Goal: Task Accomplishment & Management: Manage account settings

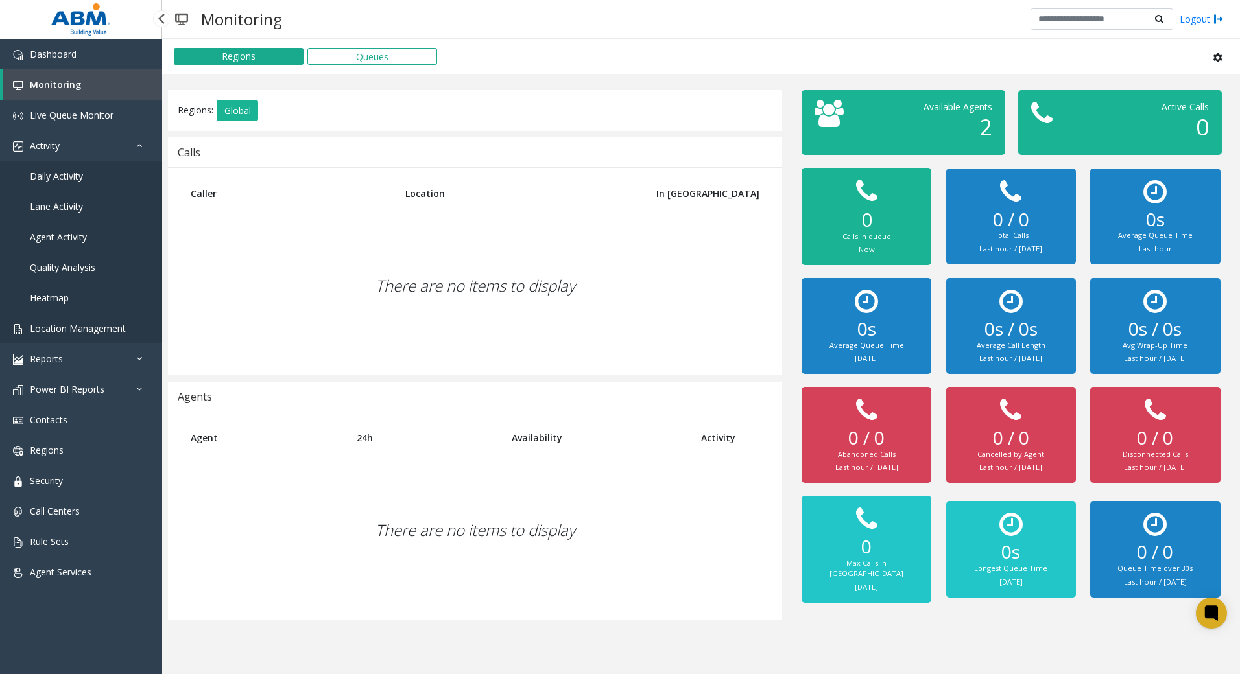
click at [66, 325] on span "Location Management" at bounding box center [78, 328] width 96 height 12
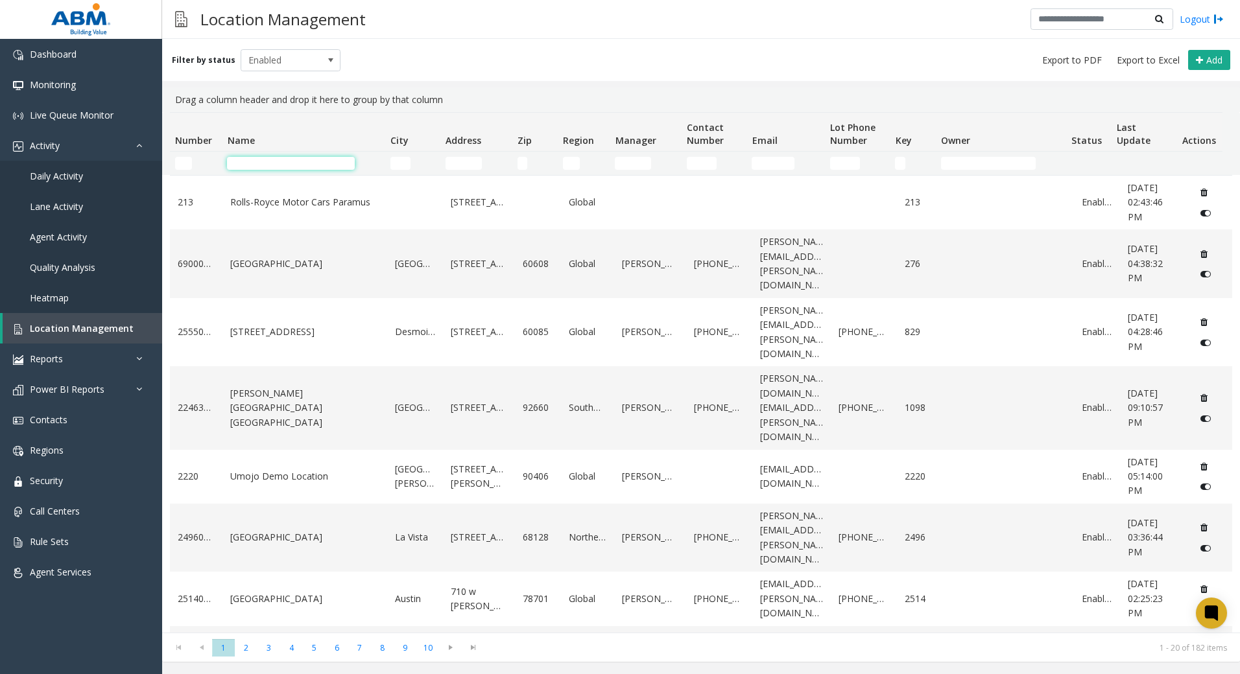
drag, startPoint x: 352, startPoint y: 160, endPoint x: 347, endPoint y: 164, distance: 6.9
click at [348, 162] on input "Name Filter" at bounding box center [291, 163] width 128 height 13
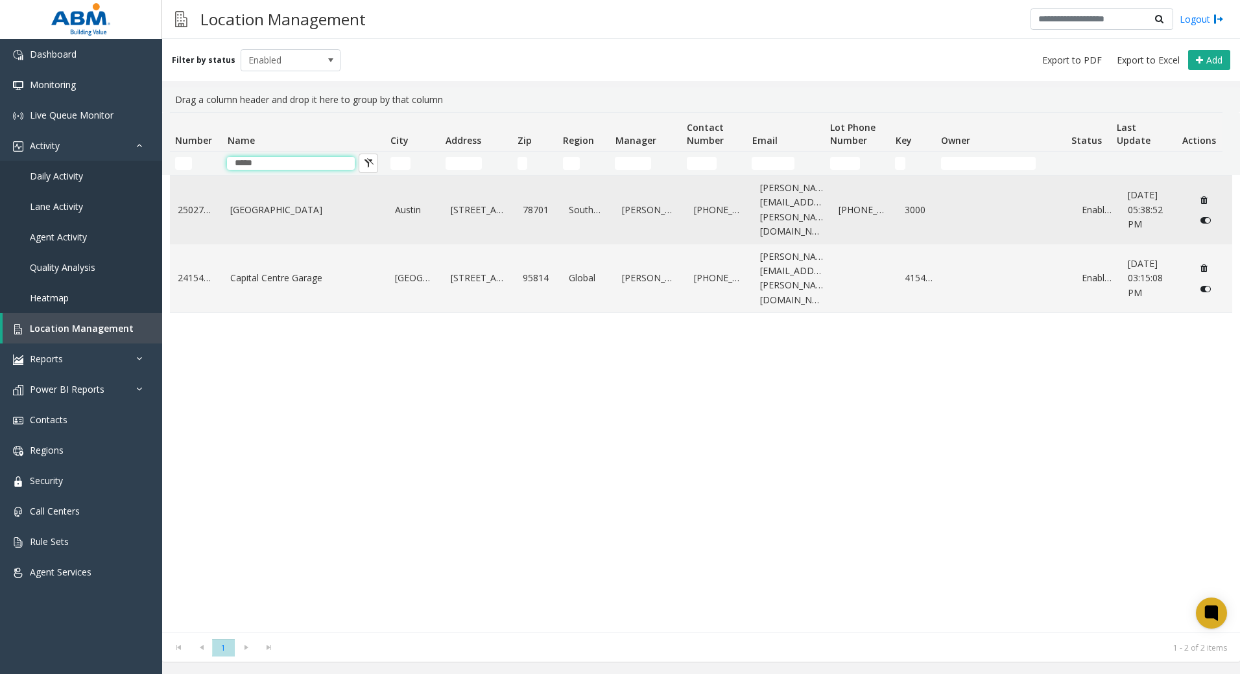
type input "*****"
click at [246, 212] on td "[GEOGRAPHIC_DATA]" at bounding box center [304, 210] width 165 height 69
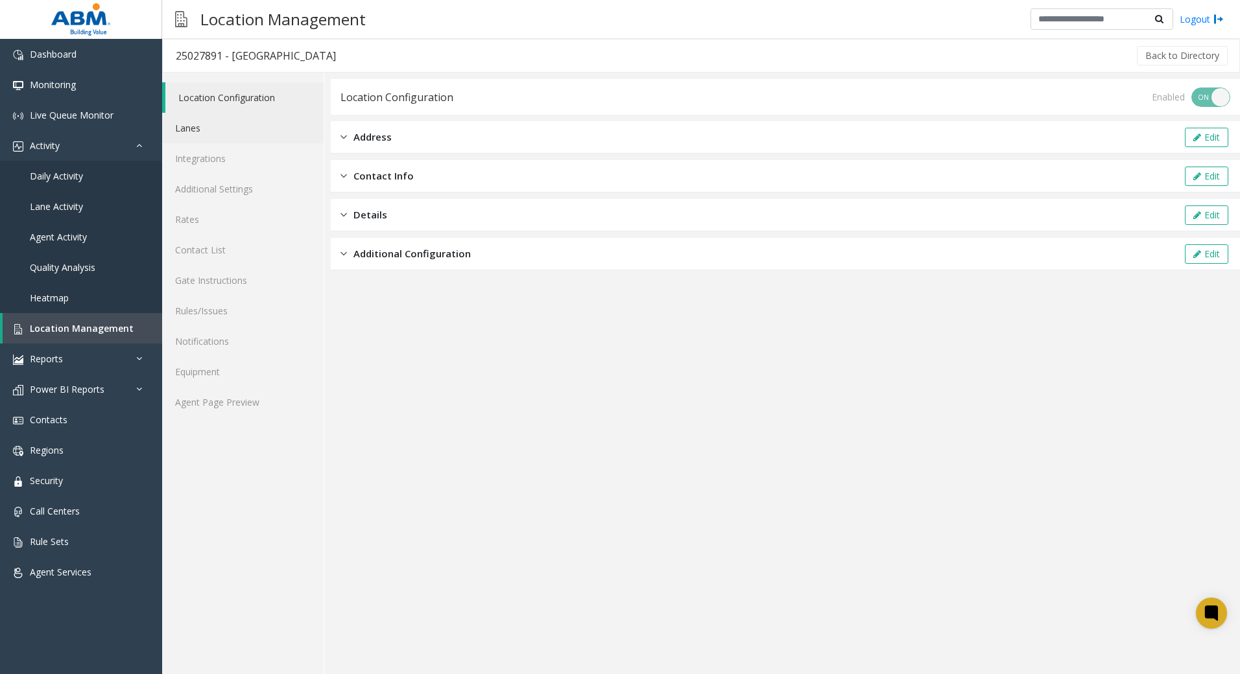
click at [206, 131] on link "Lanes" at bounding box center [242, 128] width 161 height 30
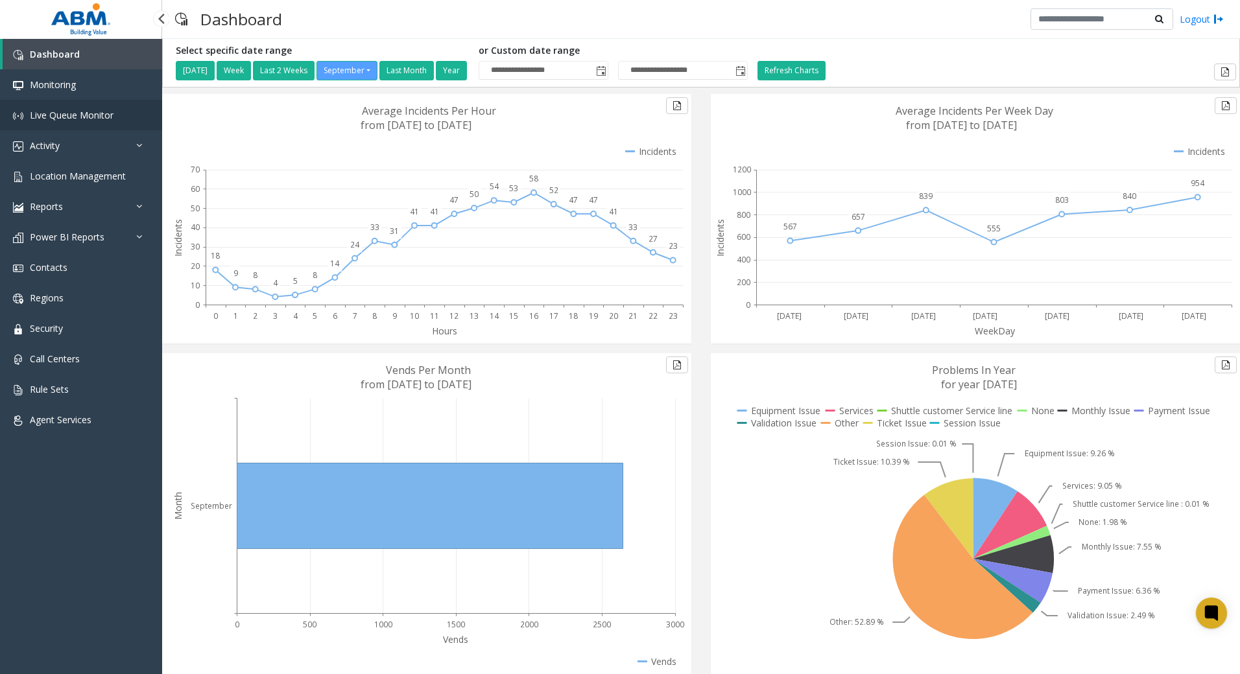
click at [97, 121] on link "Live Queue Monitor" at bounding box center [81, 115] width 162 height 30
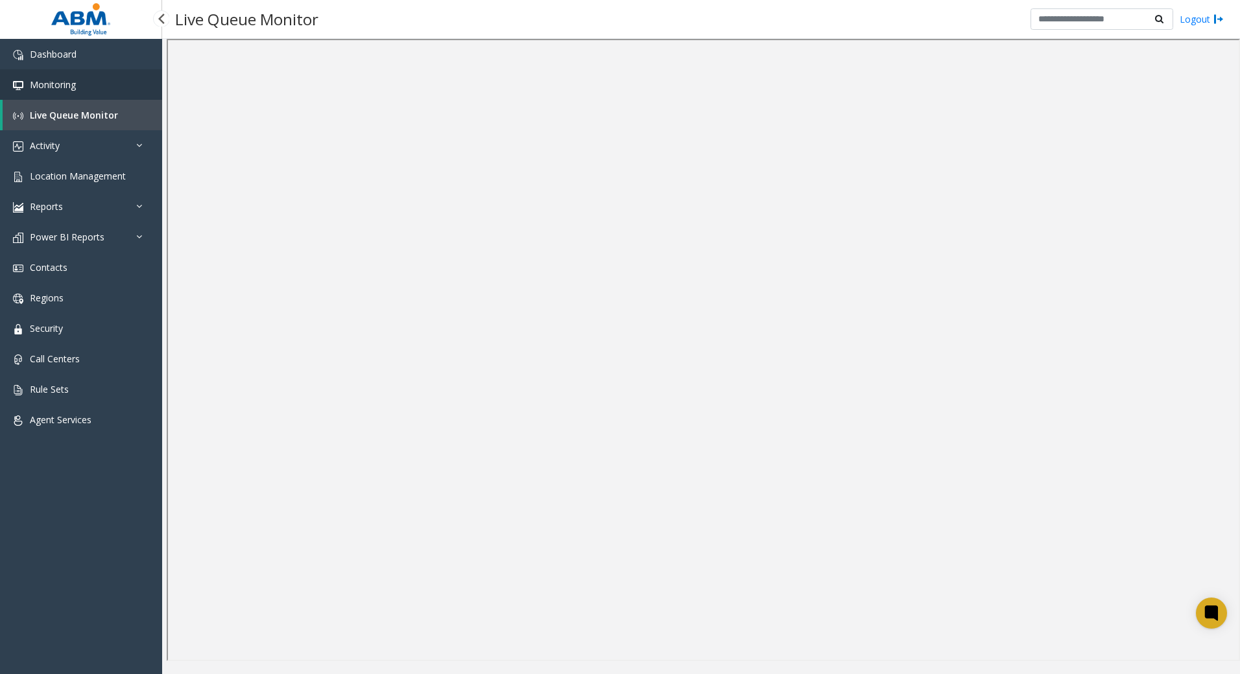
click at [32, 90] on span "Monitoring" at bounding box center [53, 84] width 46 height 12
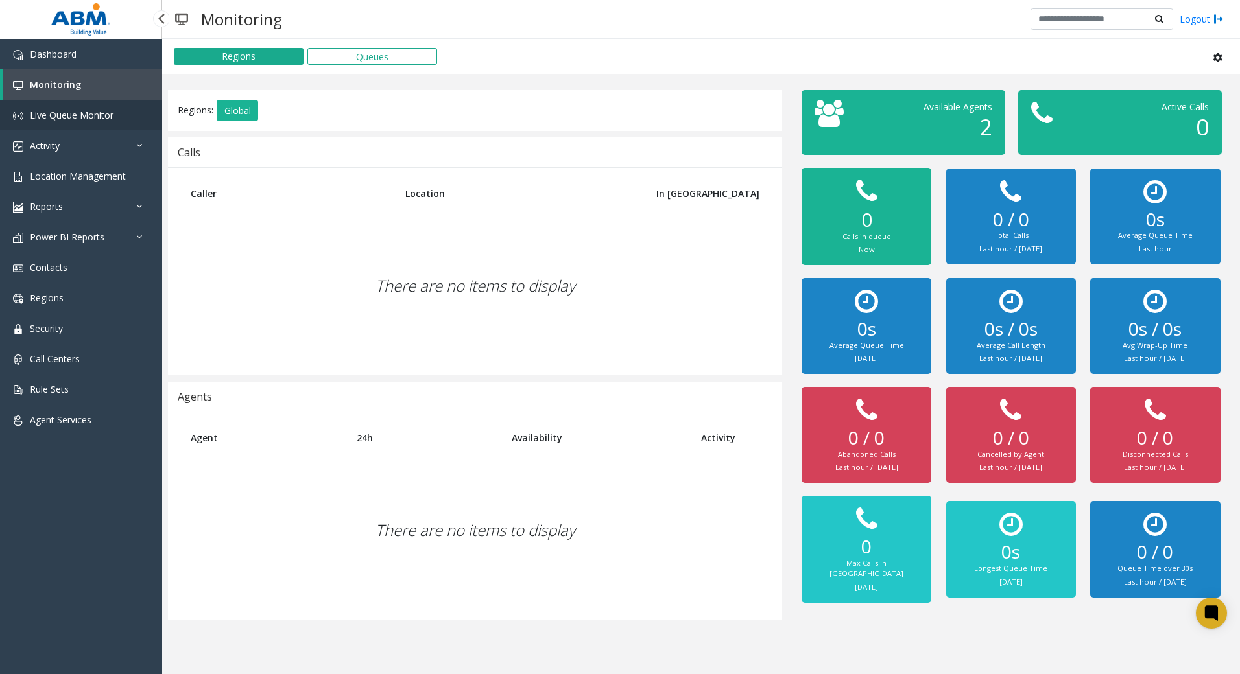
click at [66, 121] on span "Live Queue Monitor" at bounding box center [72, 115] width 84 height 12
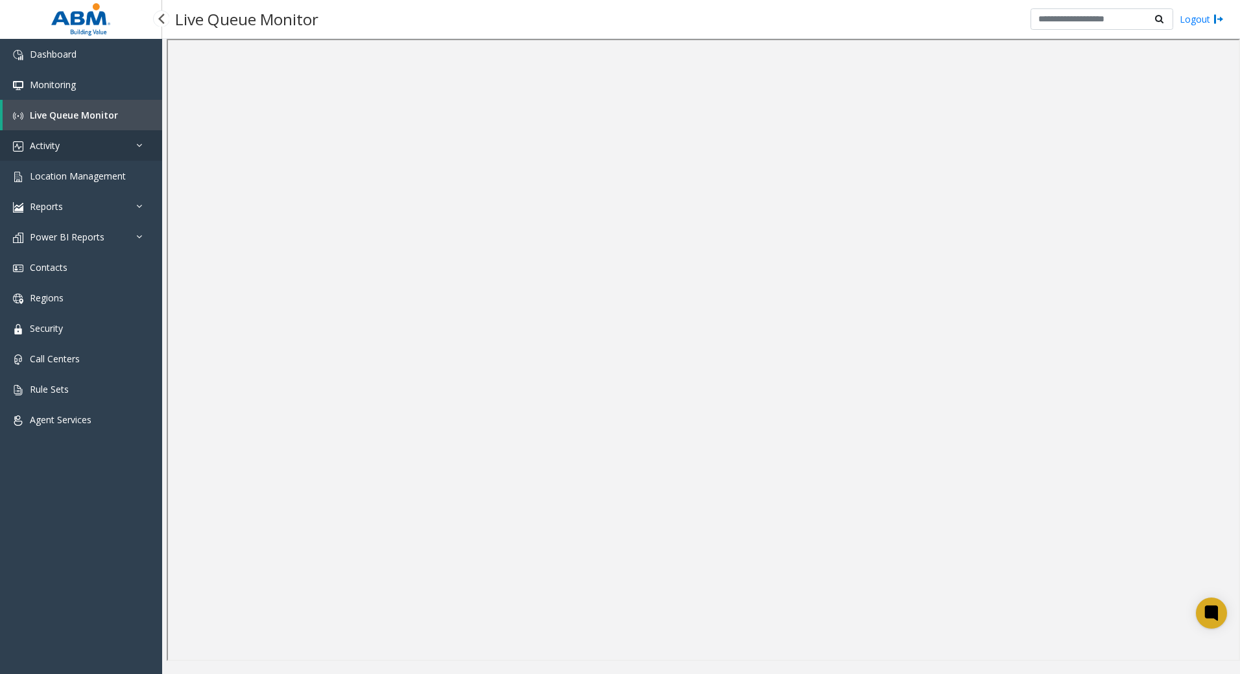
click at [55, 153] on link "Activity" at bounding box center [81, 145] width 162 height 30
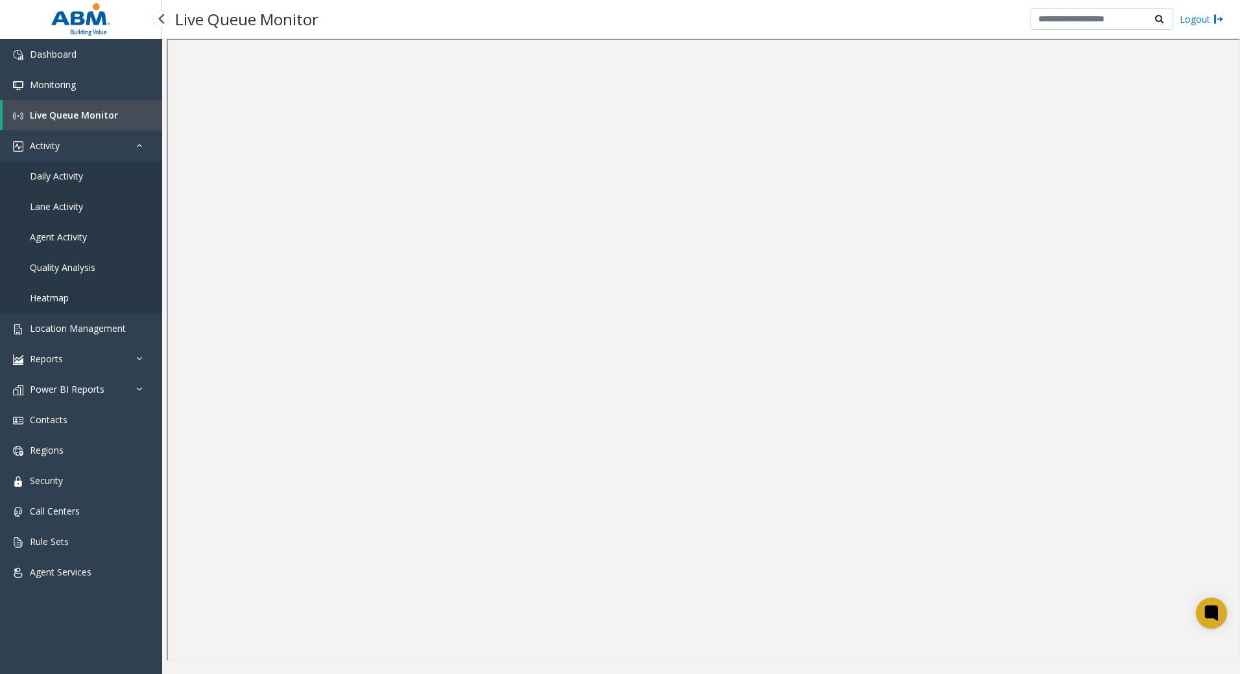
click at [59, 180] on span "Daily Activity" at bounding box center [56, 176] width 53 height 12
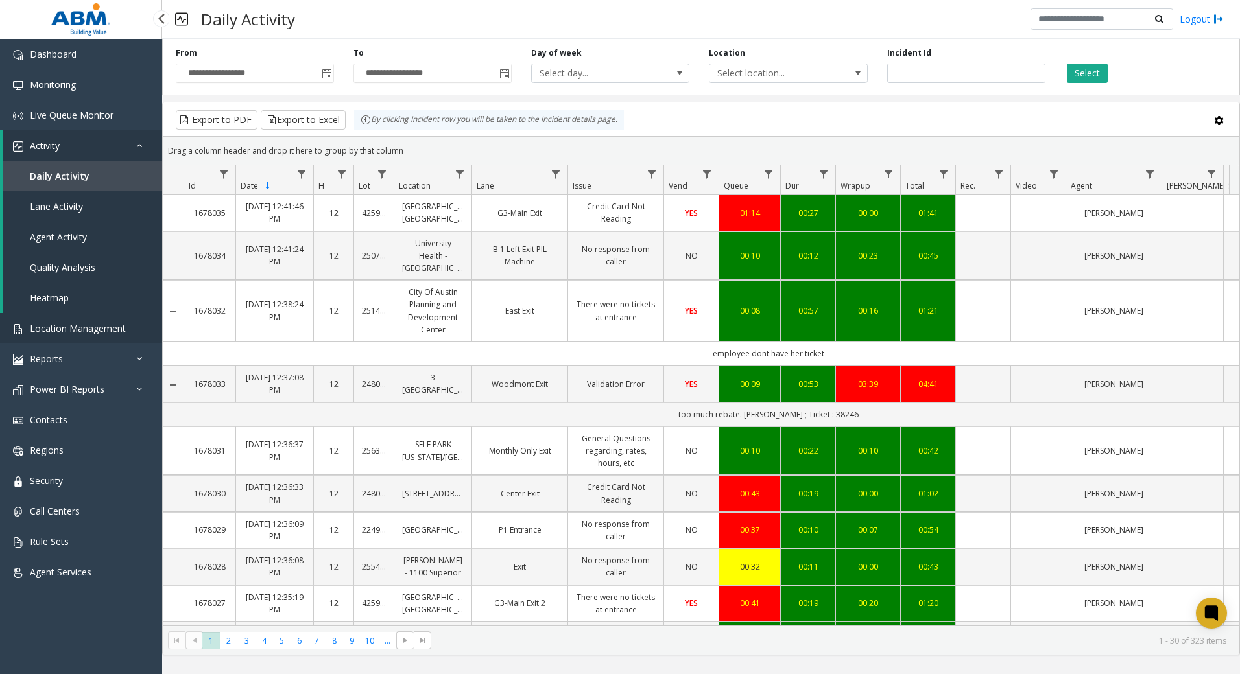
click at [95, 325] on span "Location Management" at bounding box center [78, 328] width 96 height 12
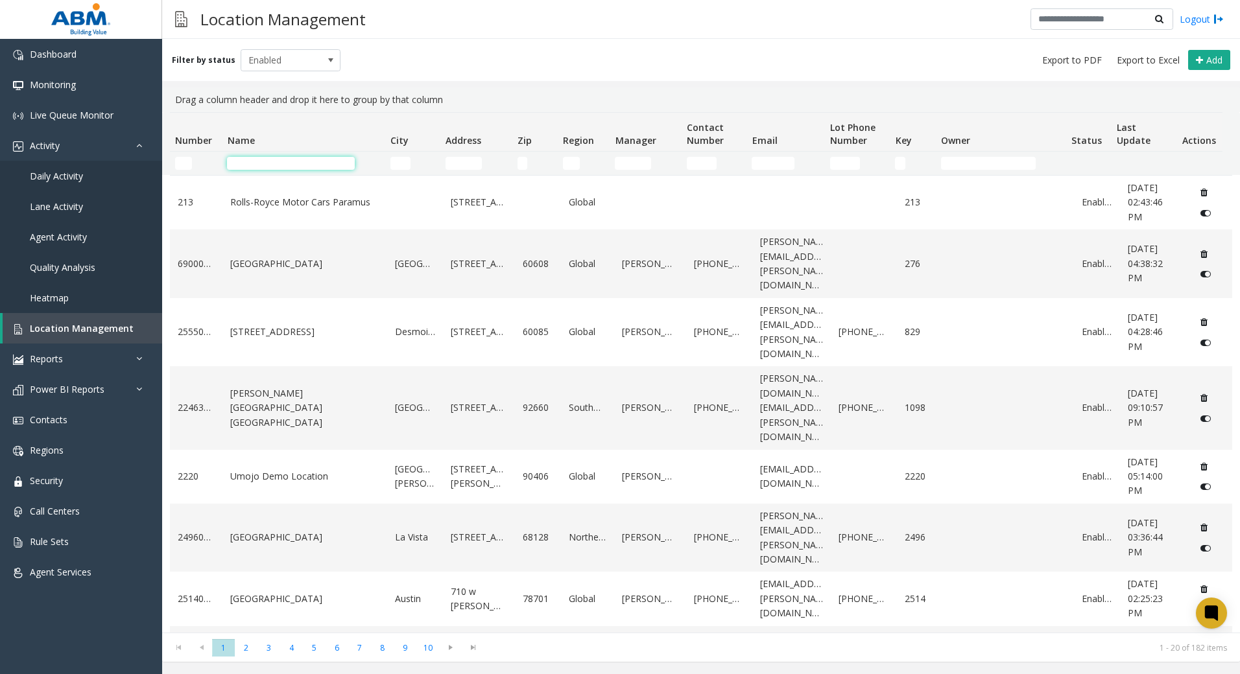
drag, startPoint x: 297, startPoint y: 168, endPoint x: 353, endPoint y: 106, distance: 83.5
click at [297, 168] on input "Name Filter" at bounding box center [291, 163] width 128 height 13
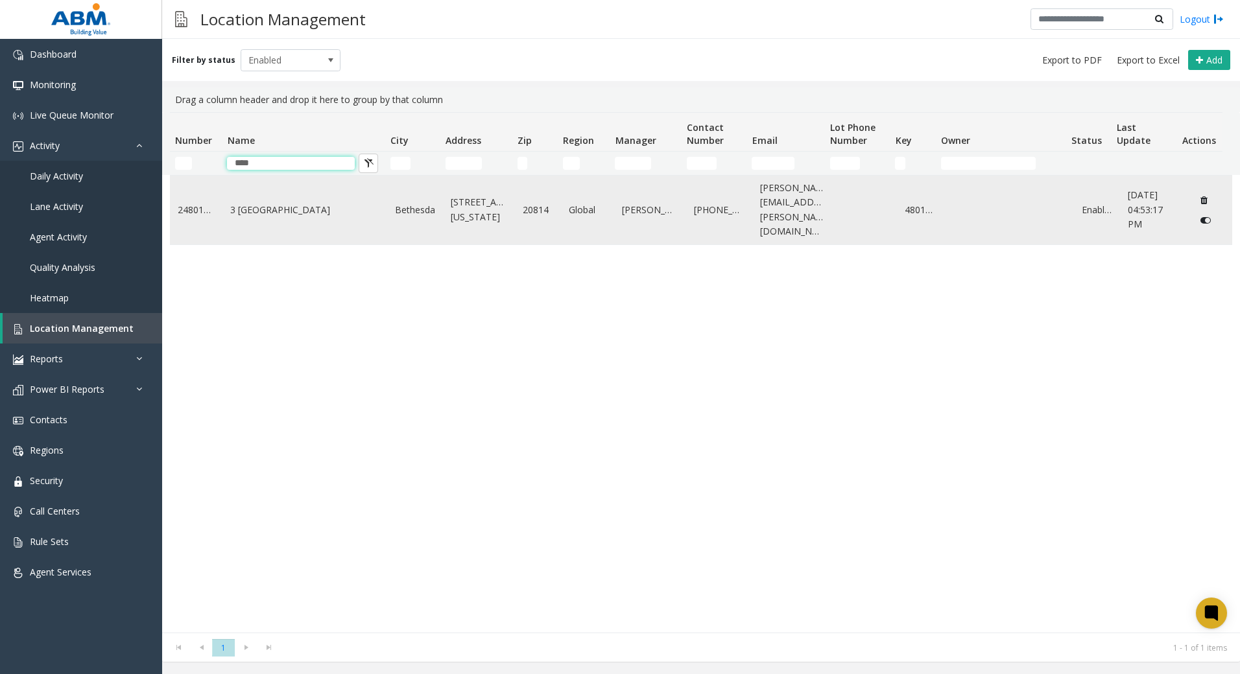
type input "****"
click at [328, 211] on td "3 Bethesda Metro Center" at bounding box center [304, 210] width 165 height 69
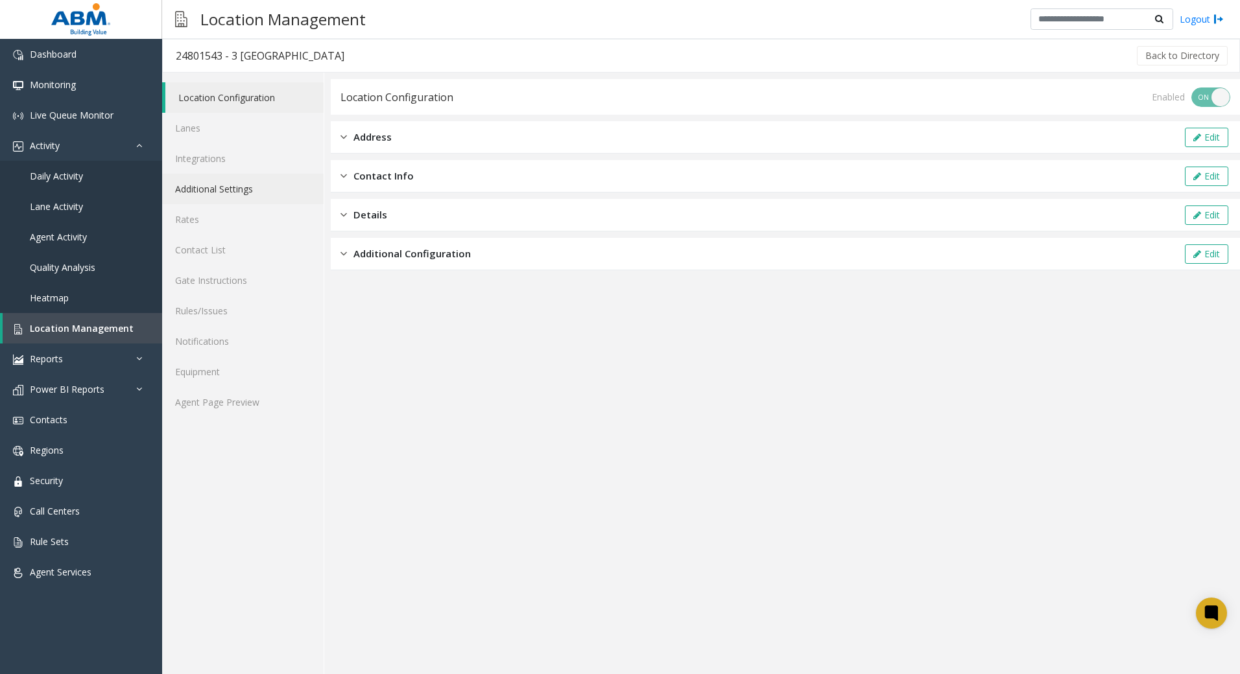
click at [237, 185] on link "Additional Settings" at bounding box center [242, 189] width 161 height 30
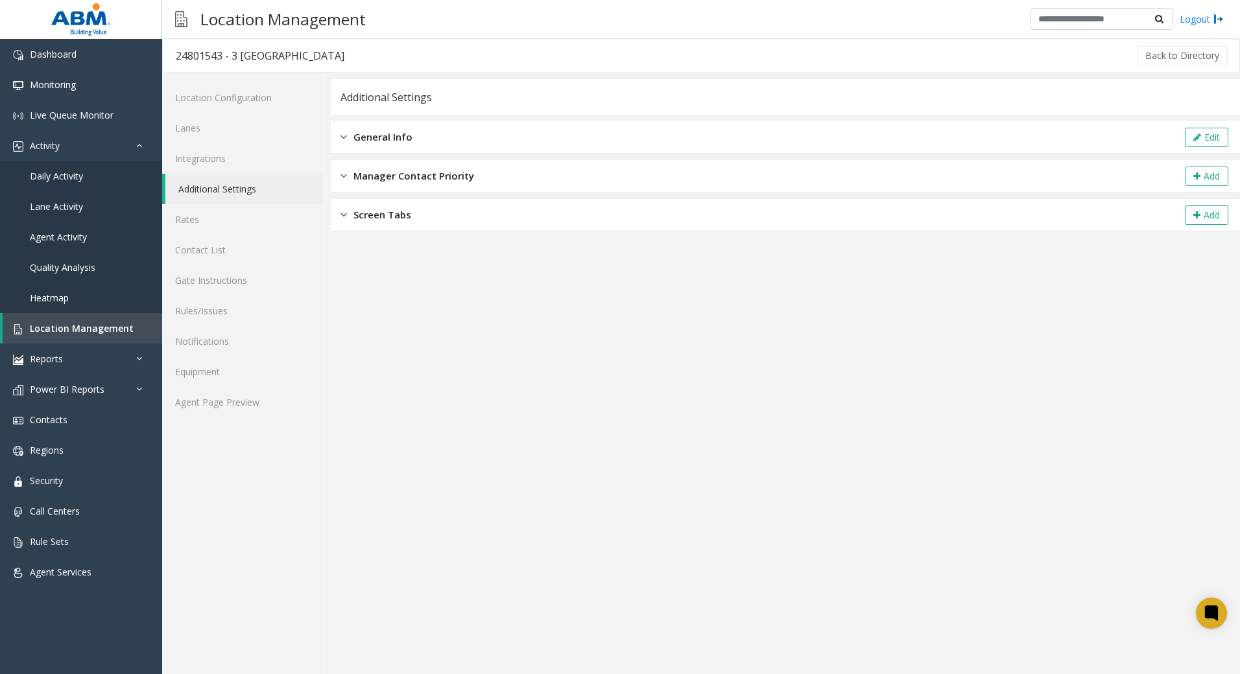
click at [399, 136] on span "General Info" at bounding box center [382, 137] width 59 height 15
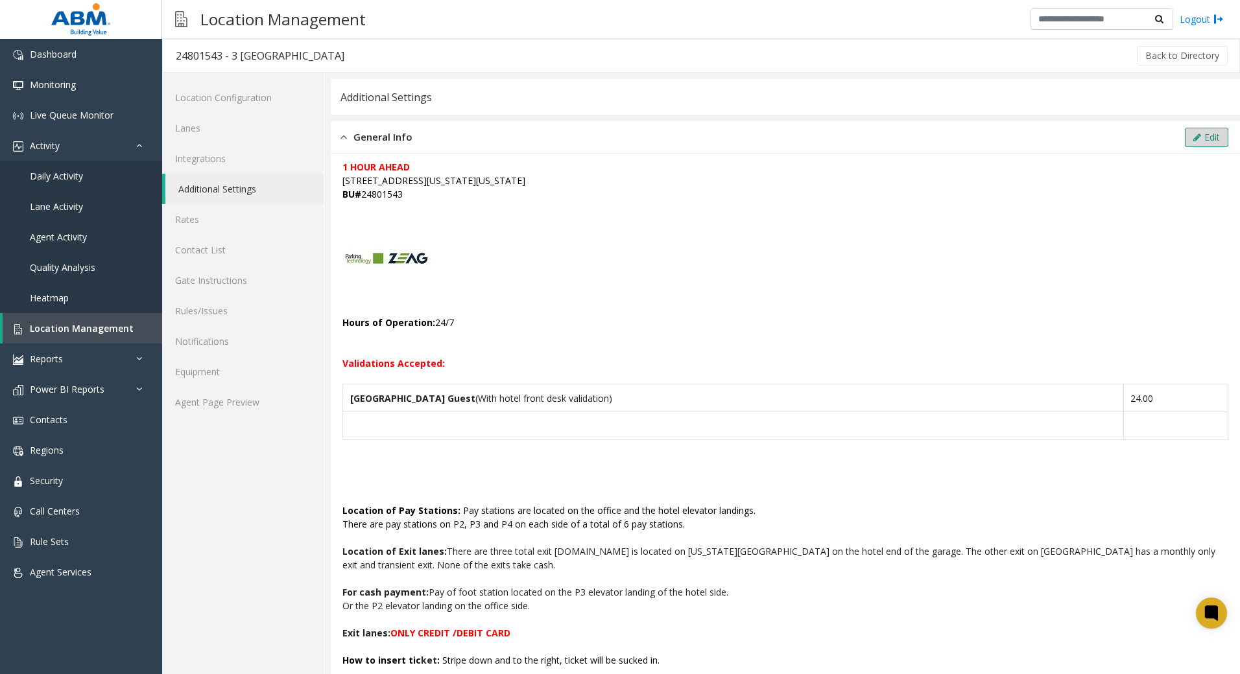
click at [1192, 131] on button "Edit" at bounding box center [1206, 137] width 43 height 19
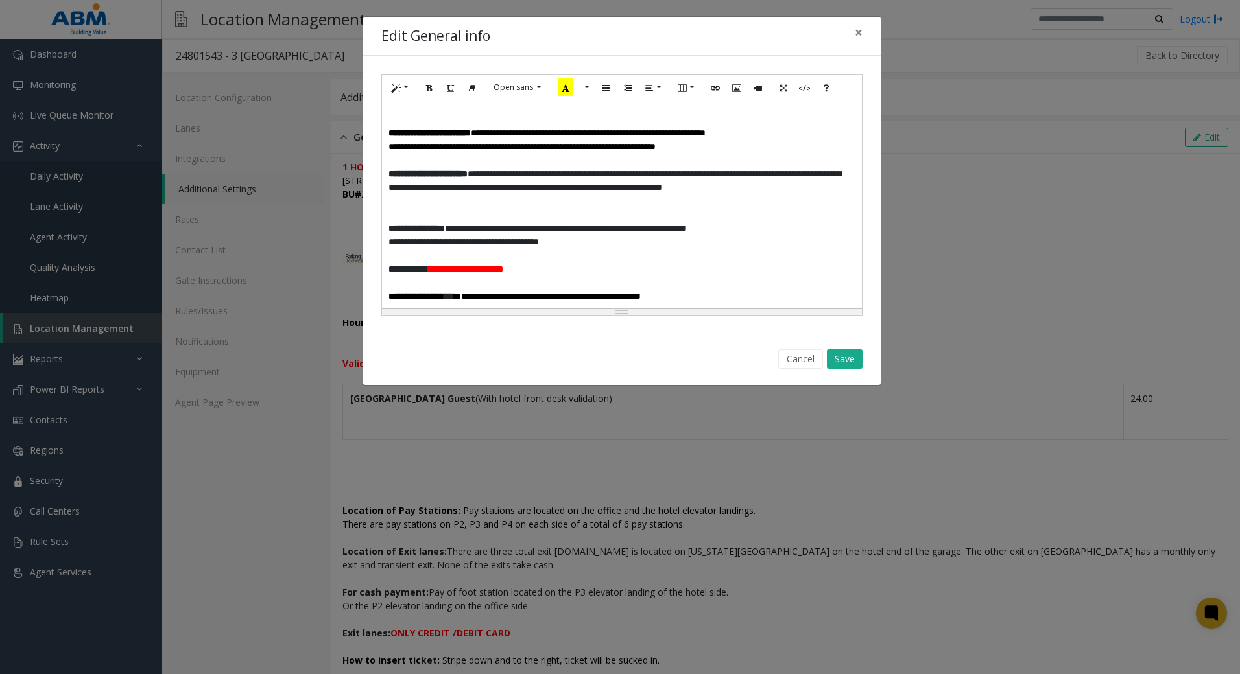
scroll to position [324, 0]
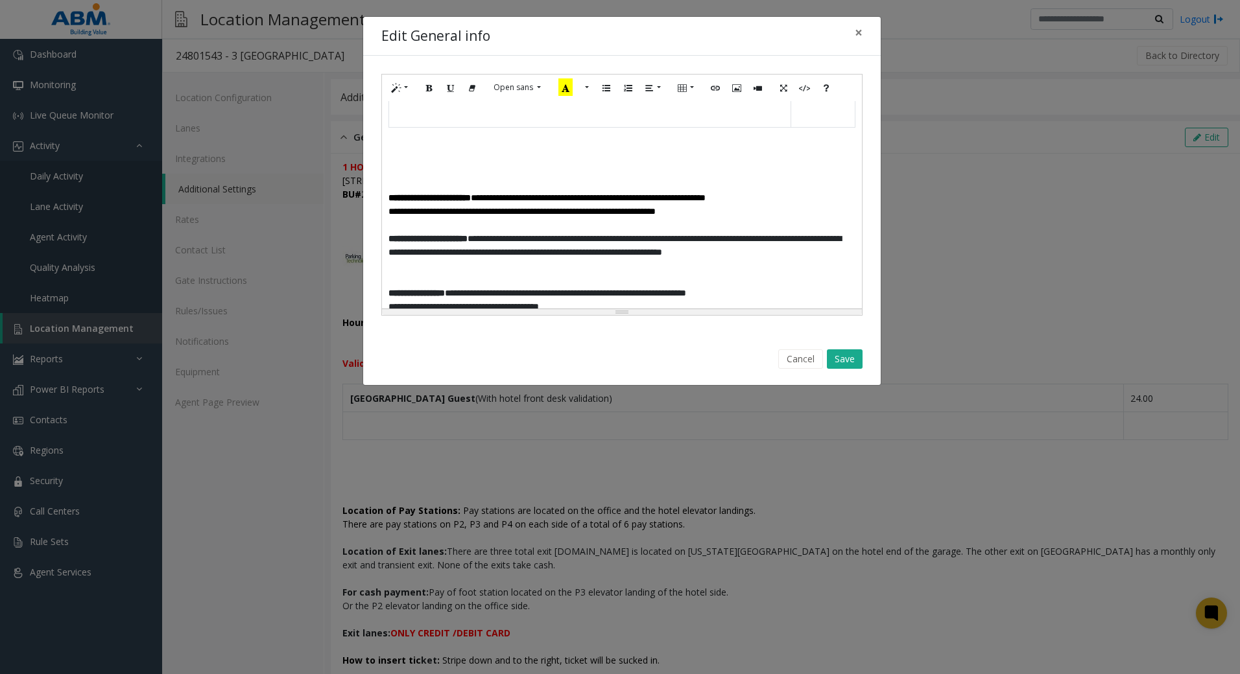
click at [527, 178] on p at bounding box center [621, 185] width 467 height 14
click at [515, 155] on p at bounding box center [621, 157] width 467 height 14
click at [510, 150] on p "**********" at bounding box center [621, 157] width 467 height 14
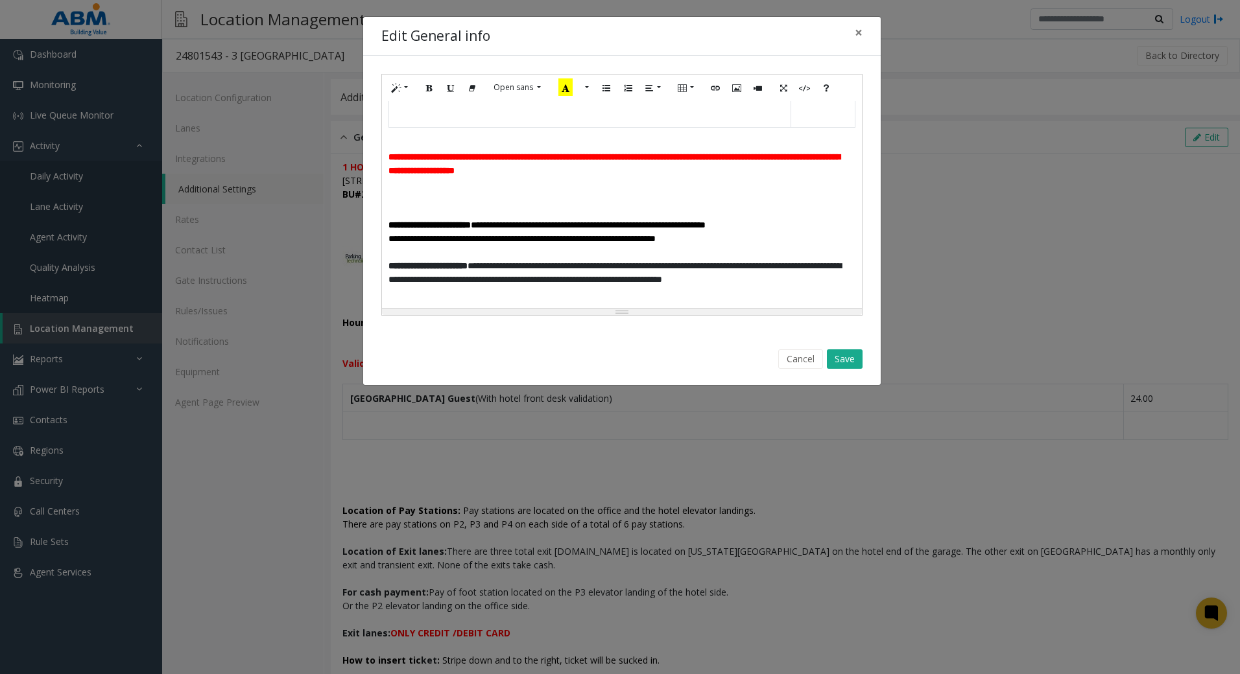
click at [389, 152] on b "**********" at bounding box center [613, 163] width 451 height 23
click at [402, 88] on button "Style" at bounding box center [400, 88] width 30 height 20
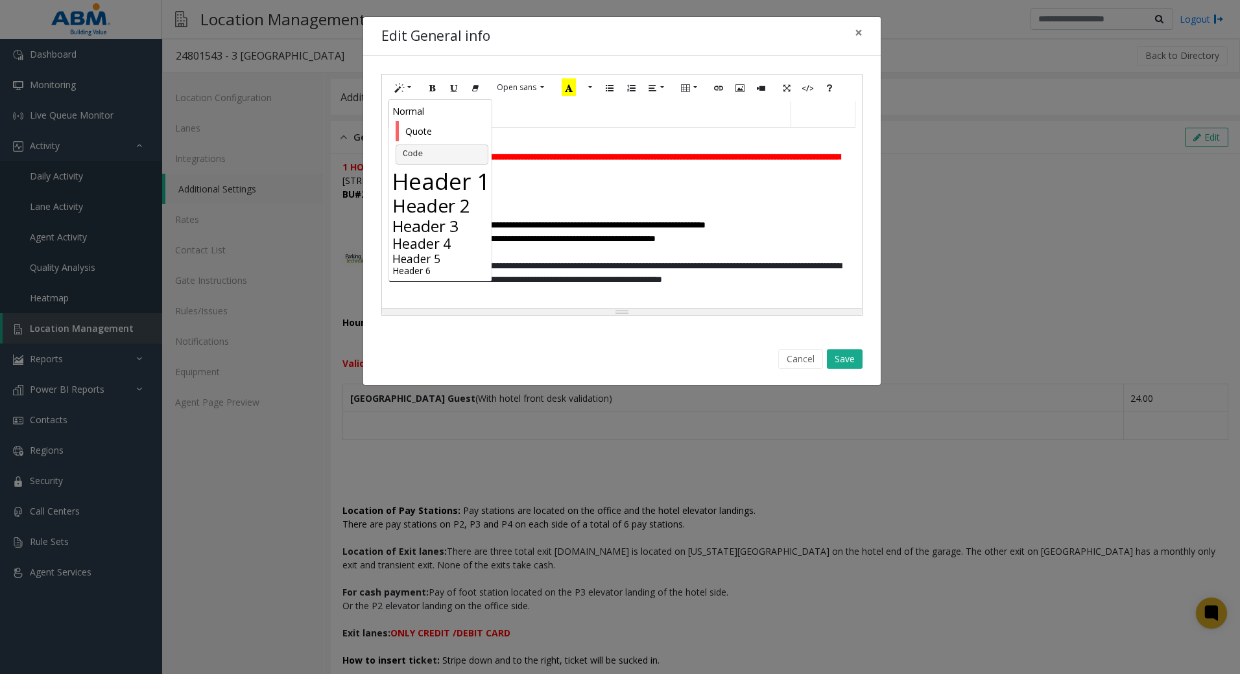
click at [454, 221] on h3 "Header 3" at bounding box center [441, 226] width 99 height 19
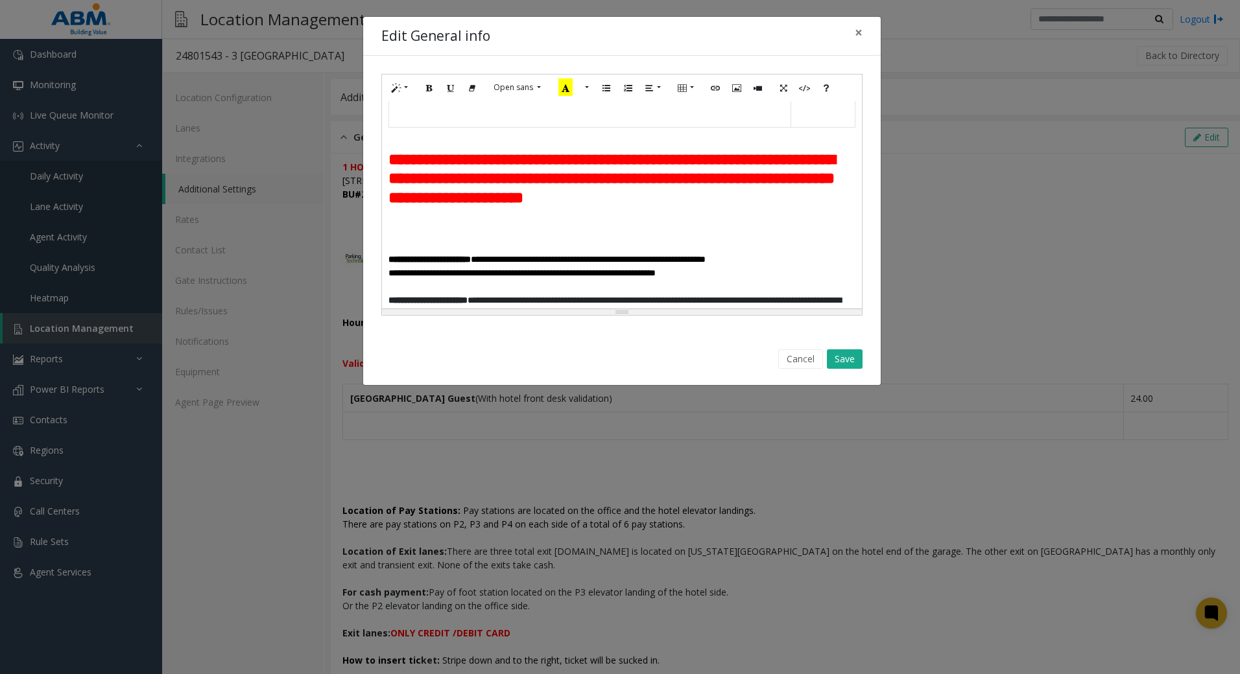
click at [547, 152] on b "**********" at bounding box center [611, 179] width 447 height 54
click at [674, 226] on p at bounding box center [621, 219] width 467 height 14
click at [840, 355] on button "Save" at bounding box center [845, 359] width 36 height 19
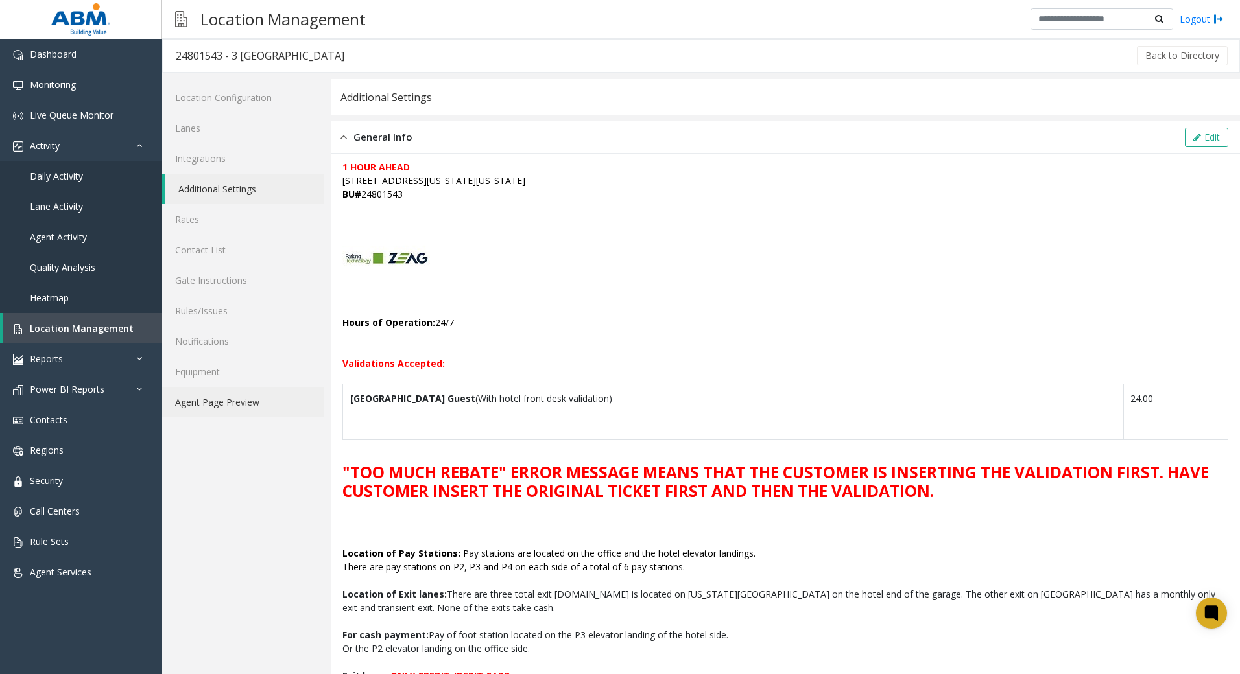
click at [222, 400] on link "Agent Page Preview" at bounding box center [242, 402] width 161 height 30
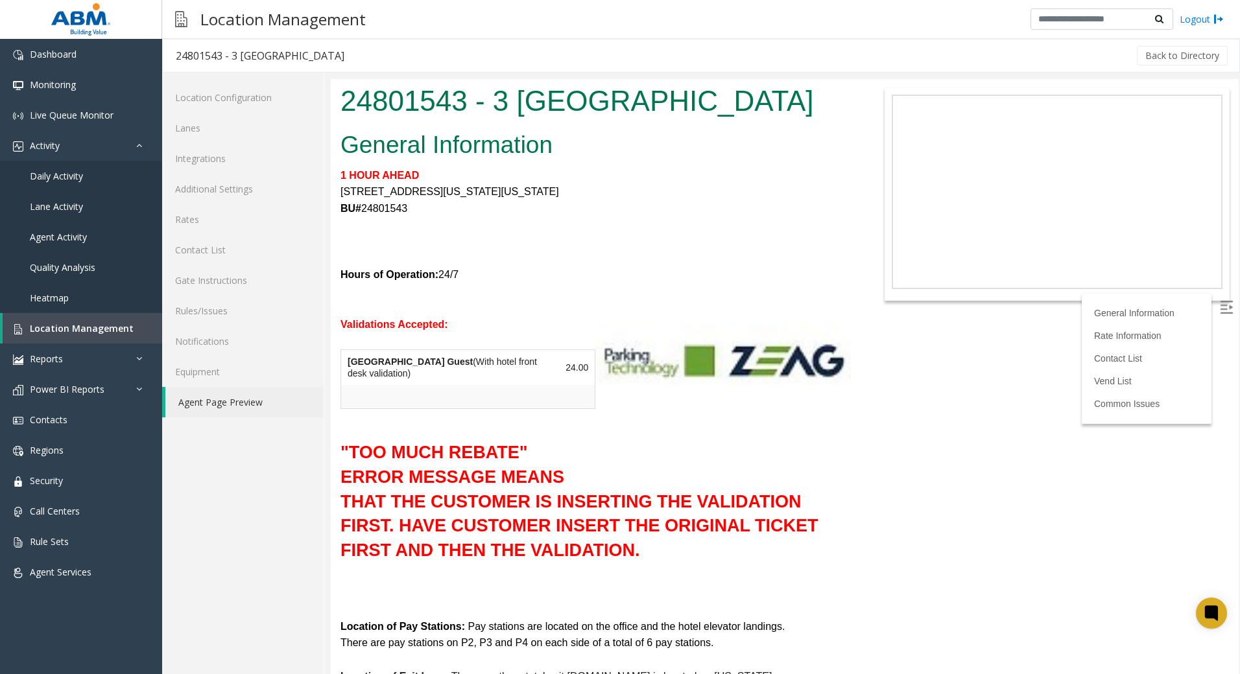
click at [217, 409] on link "Agent Page Preview" at bounding box center [244, 402] width 158 height 30
click at [60, 150] on link "Activity" at bounding box center [81, 145] width 162 height 30
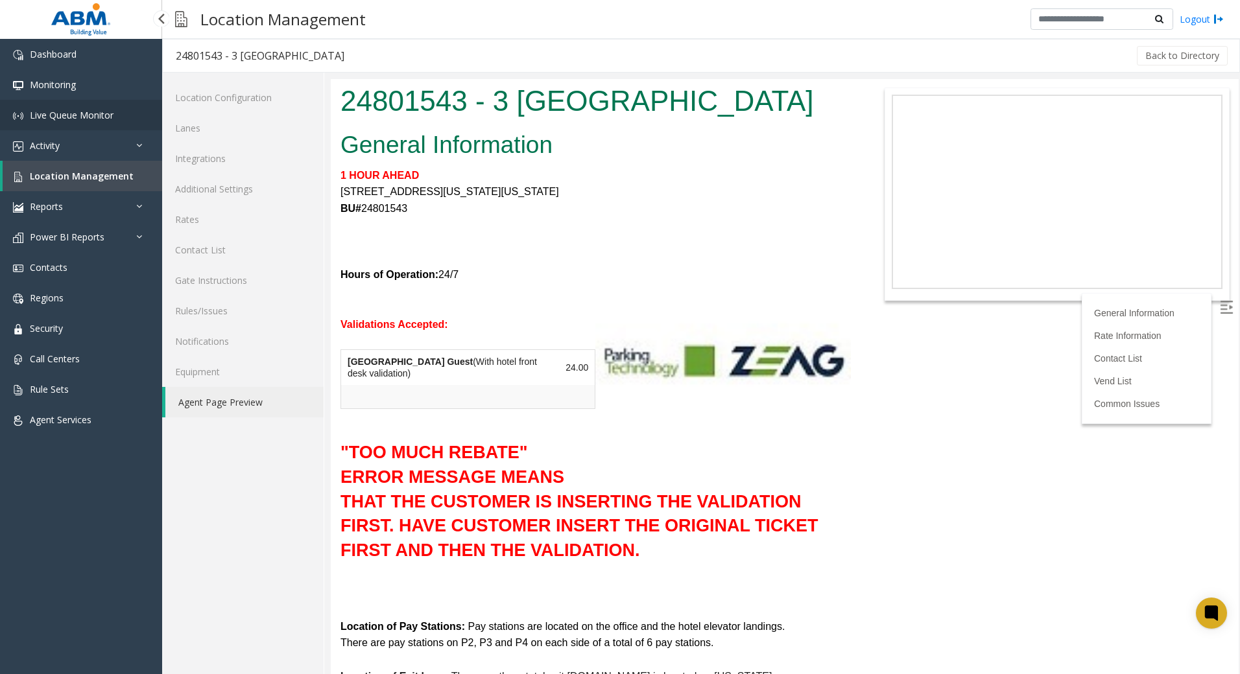
click at [69, 115] on span "Live Queue Monitor" at bounding box center [72, 115] width 84 height 12
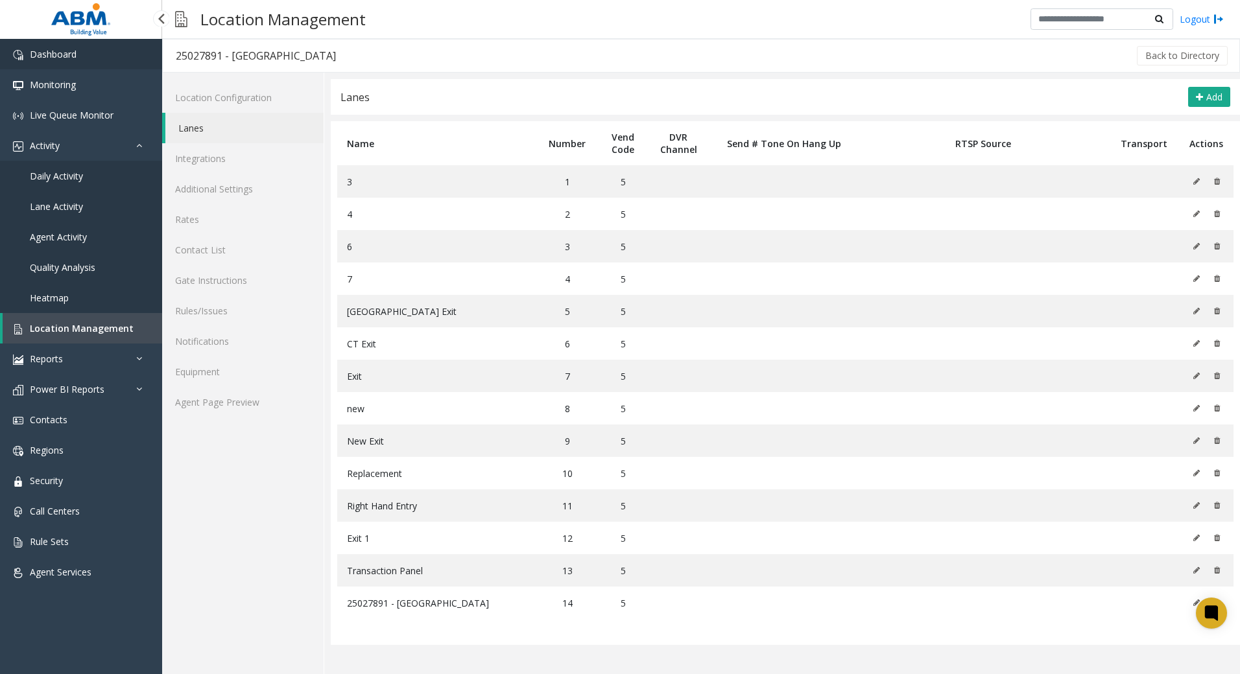
click at [84, 45] on link "Dashboard" at bounding box center [81, 54] width 162 height 30
